Goal: Task Accomplishment & Management: Use online tool/utility

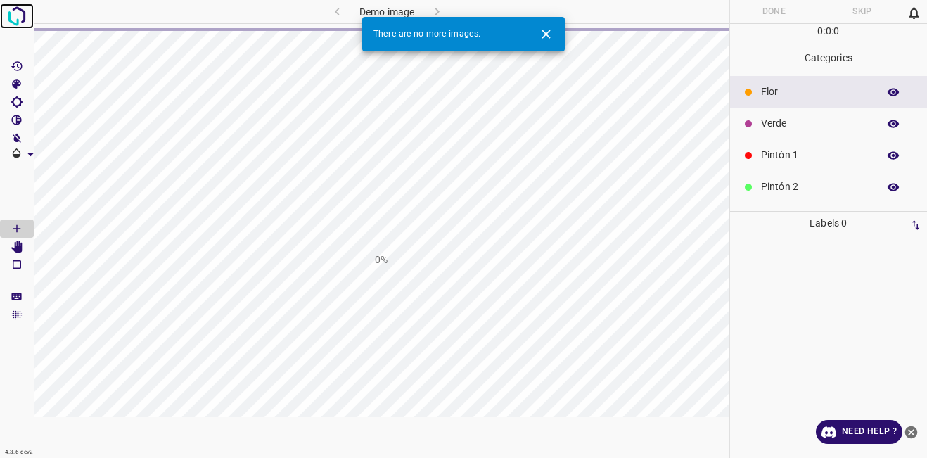
click at [25, 22] on img at bounding box center [16, 16] width 25 height 25
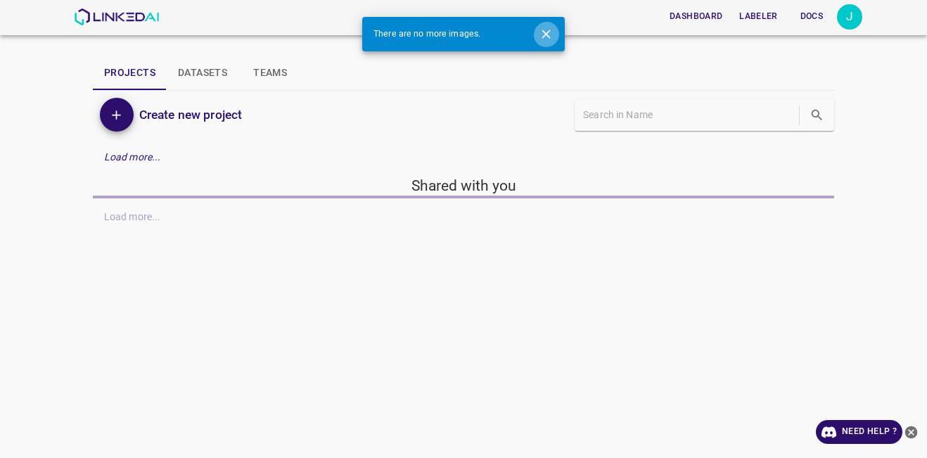
click at [550, 44] on button "Close" at bounding box center [546, 34] width 26 height 26
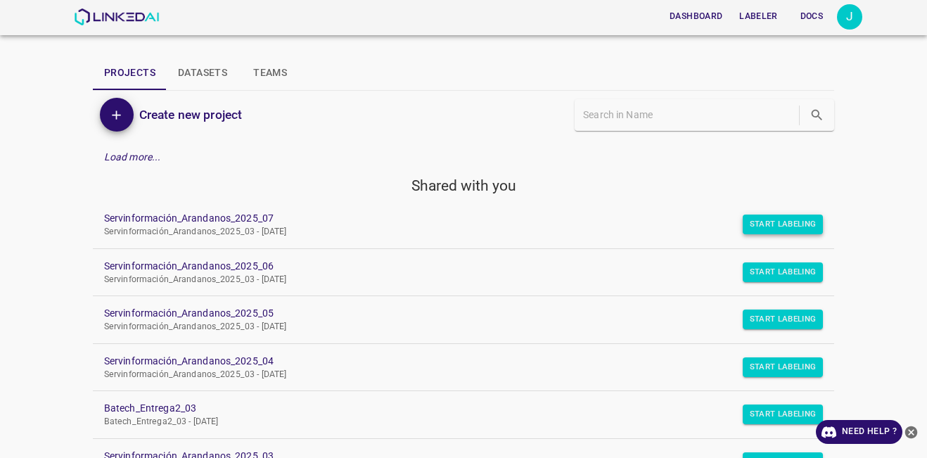
click at [771, 219] on button "Start Labeling" at bounding box center [782, 224] width 81 height 20
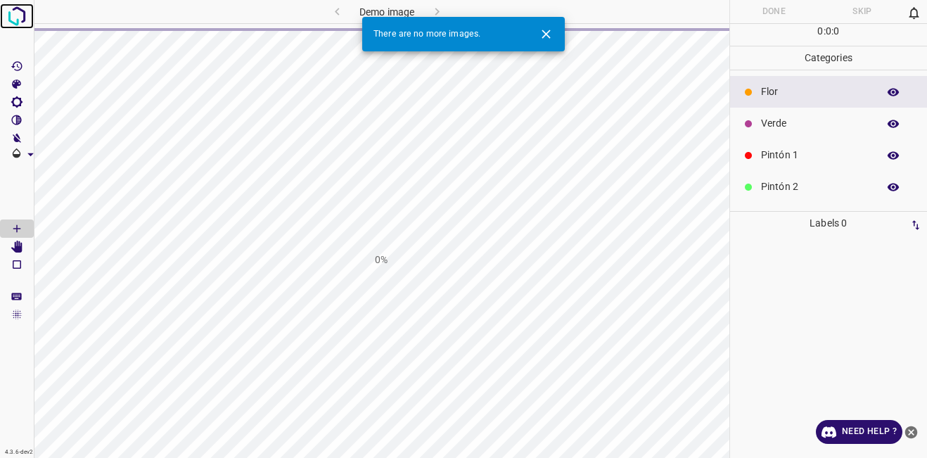
click at [20, 25] on img at bounding box center [16, 16] width 25 height 25
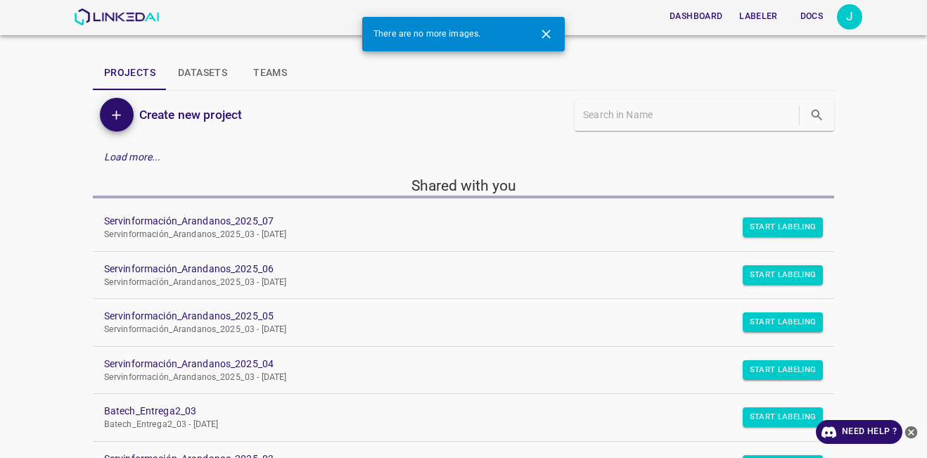
click at [550, 32] on icon "Close" at bounding box center [546, 34] width 15 height 15
